Goal: Check status

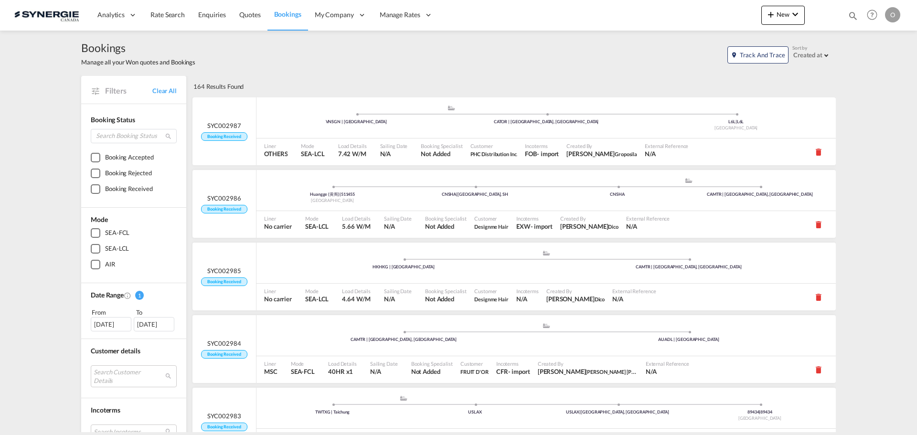
click at [851, 20] on md-icon "icon-magnify" at bounding box center [853, 16] width 11 height 11
drag, startPoint x: 713, startPoint y: 13, endPoint x: 710, endPoint y: 22, distance: 9.5
click at [713, 13] on select "Bookings Quotes Enquiries" at bounding box center [700, 15] width 45 height 17
select select "Quotes"
click at [678, 7] on select "Bookings Quotes Enquiries" at bounding box center [700, 15] width 45 height 17
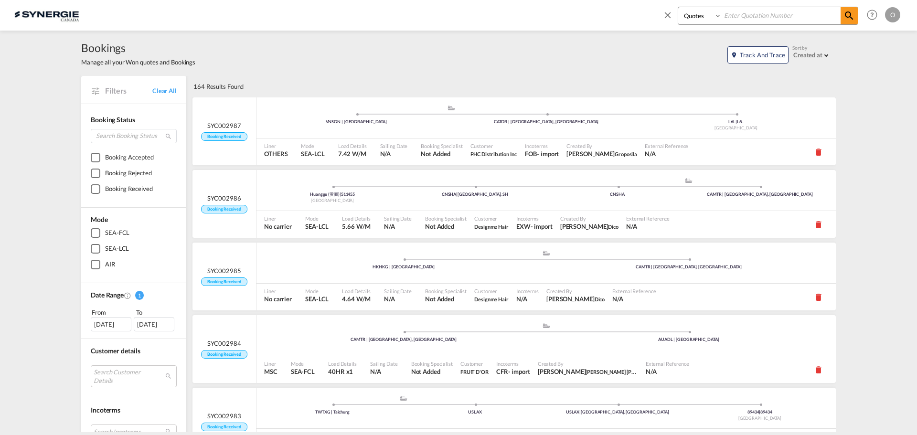
click at [734, 14] on input at bounding box center [781, 15] width 119 height 17
paste input "SYC002985"
type input "SYC002985"
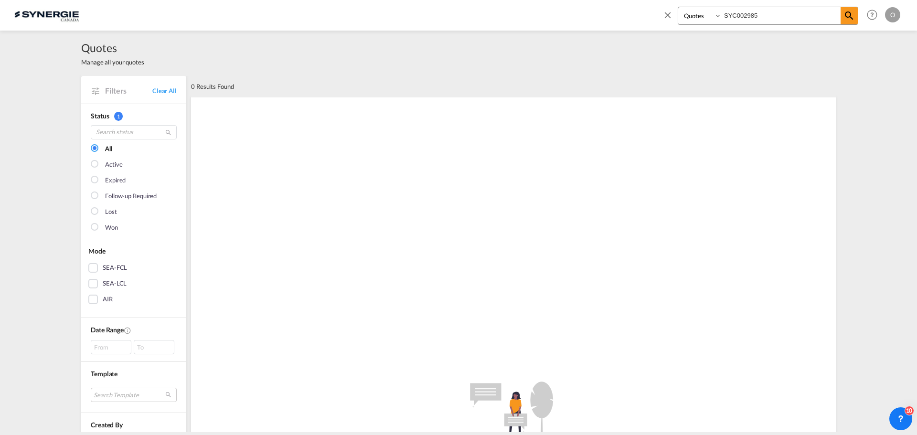
click at [700, 22] on select "Bookings Quotes Enquiries" at bounding box center [700, 15] width 45 height 17
select select "Shipments"
click at [678, 7] on select "Bookings Quotes Enquiries" at bounding box center [700, 15] width 45 height 17
click at [788, 15] on input "SYC002985" at bounding box center [781, 15] width 119 height 17
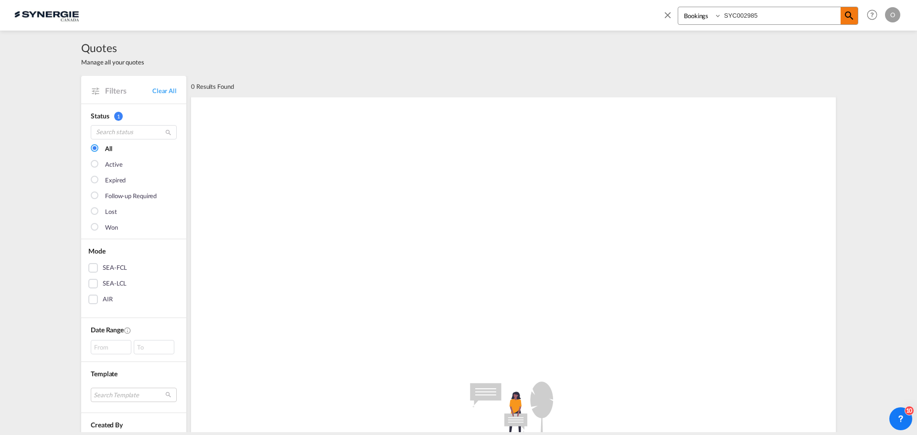
click at [856, 20] on span at bounding box center [849, 15] width 17 height 17
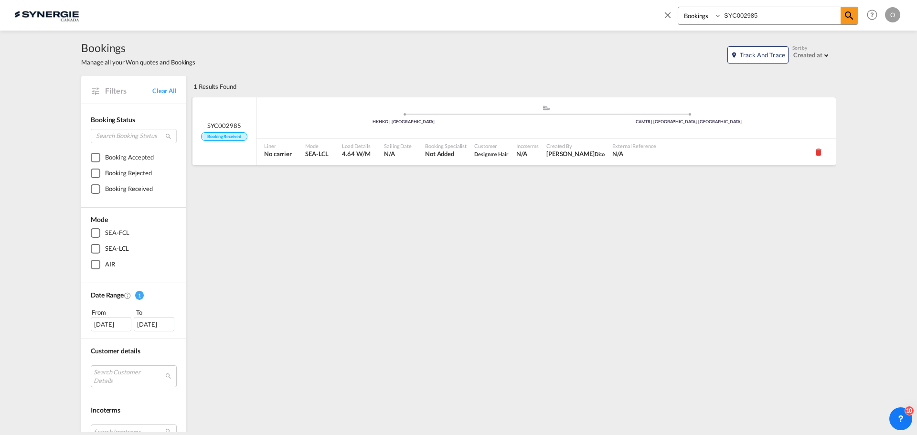
click at [618, 135] on div ".a{fill:#aaa8ad;} .a{fill:#aaa8ad;} HKHKG | Hong Kong CAMTR | Montreal, QC" at bounding box center [547, 120] width 580 height 31
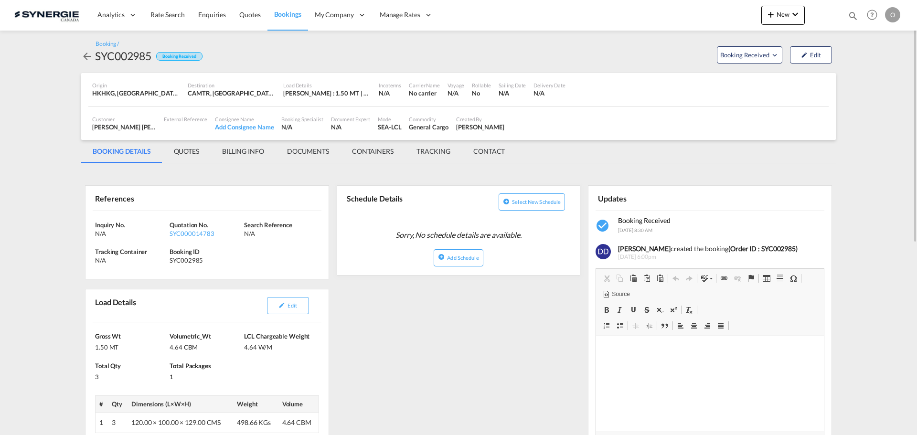
click at [196, 152] on md-tab-item "QUOTES" at bounding box center [186, 151] width 48 height 23
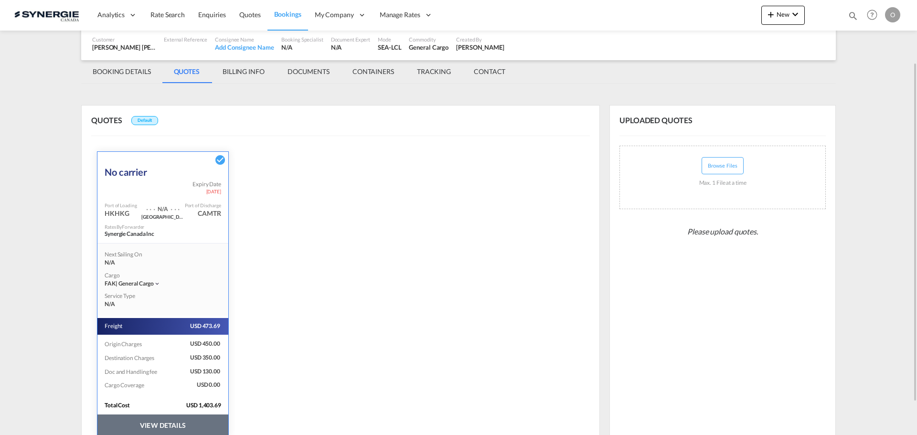
scroll to position [121, 0]
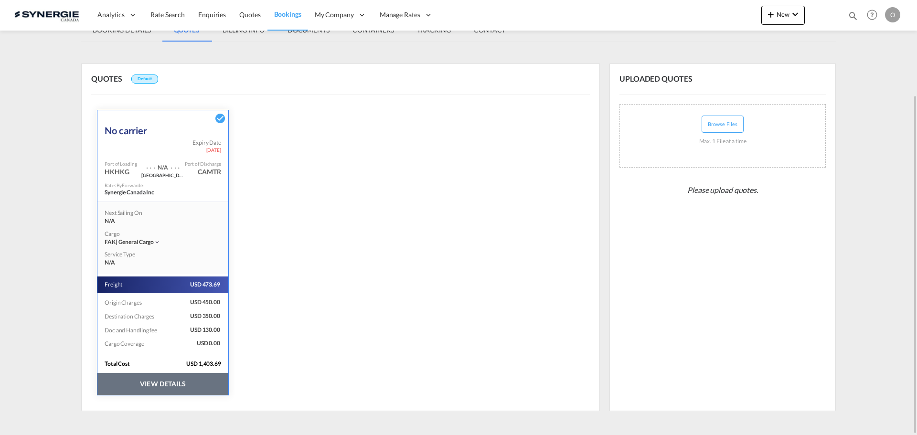
click at [176, 389] on button "VIEW DETAILS" at bounding box center [162, 384] width 131 height 22
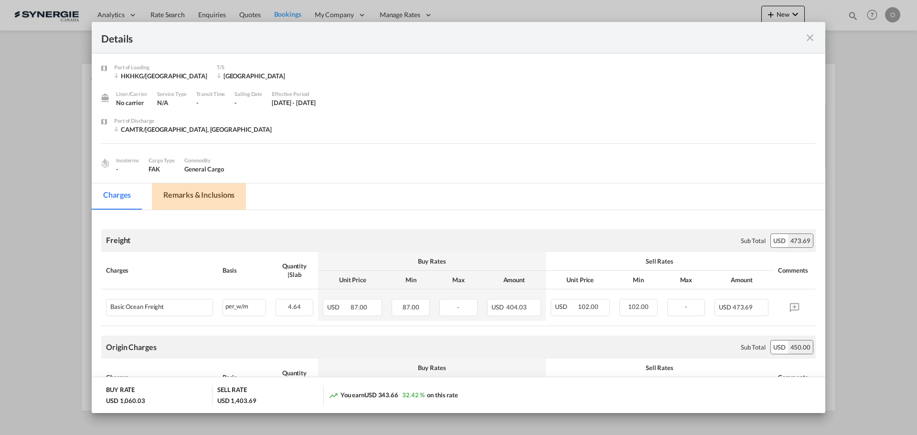
click at [207, 192] on md-tab-item "Remarks & Inclusions" at bounding box center [199, 196] width 94 height 26
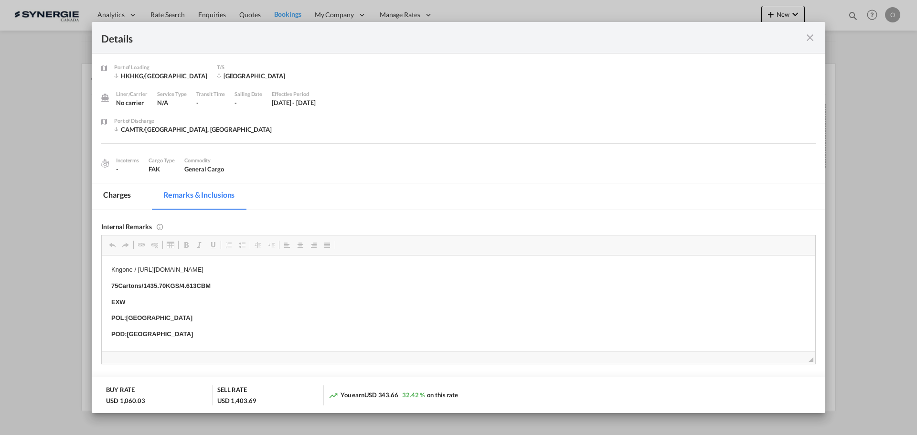
scroll to position [10, 0]
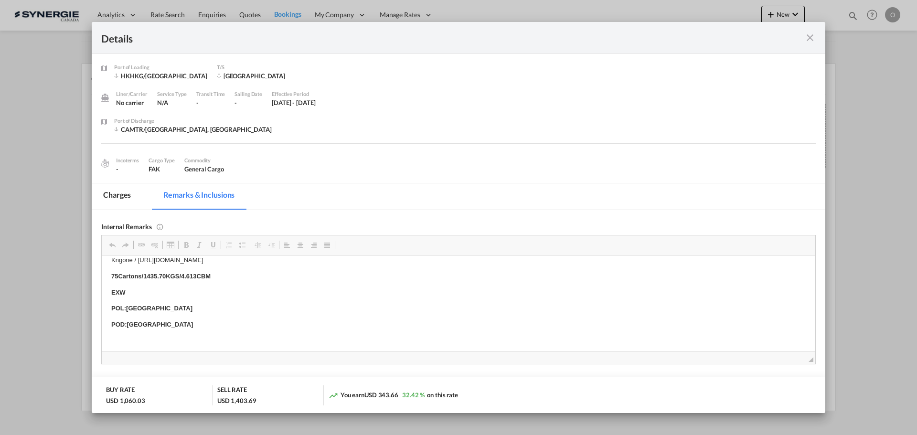
drag, startPoint x: 138, startPoint y: 267, endPoint x: 221, endPoint y: 268, distance: 83.1
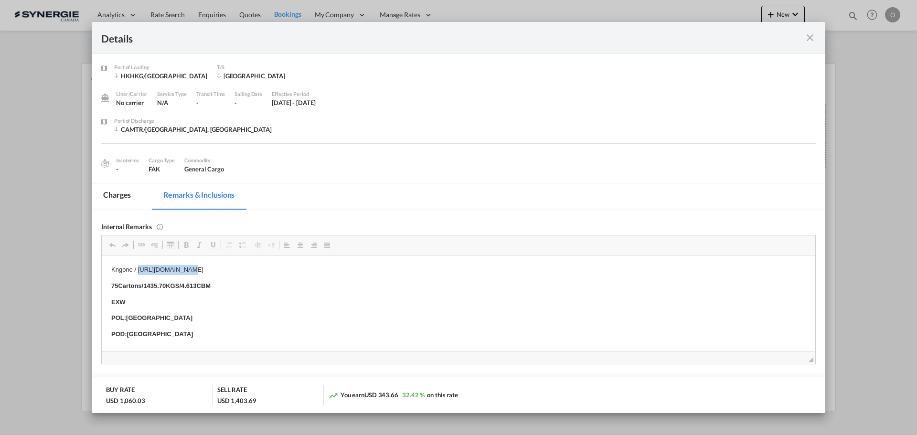
drag, startPoint x: 137, startPoint y: 259, endPoint x: 397, endPoint y: 268, distance: 259.6
click at [397, 268] on p "Kngone / [URL][DOMAIN_NAME]" at bounding box center [458, 270] width 695 height 10
click at [420, 276] on span "Copy" at bounding box center [421, 275] width 30 height 14
copy p "[URL][DOMAIN_NAME]"
